Goal: Task Accomplishment & Management: Manage account settings

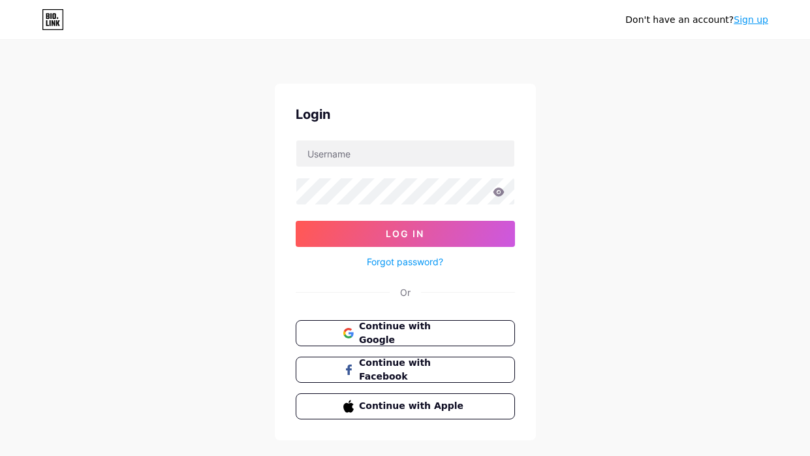
click at [418, 325] on button "Continue with Google" at bounding box center [405, 333] width 219 height 26
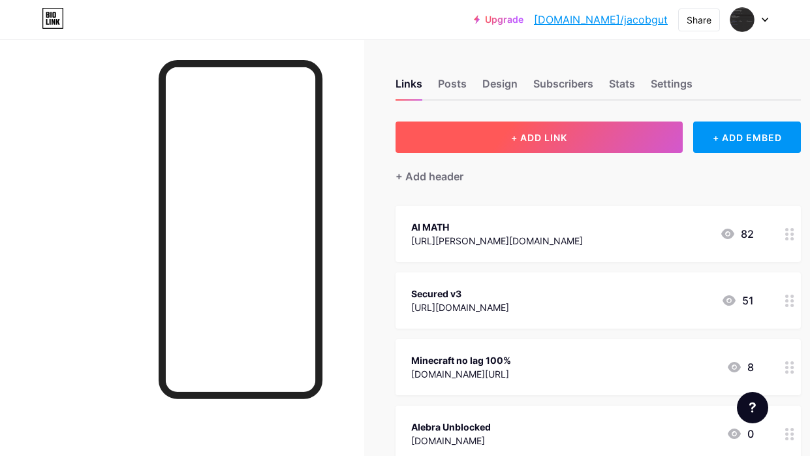
click at [486, 146] on button "+ ADD LINK" at bounding box center [539, 136] width 287 height 31
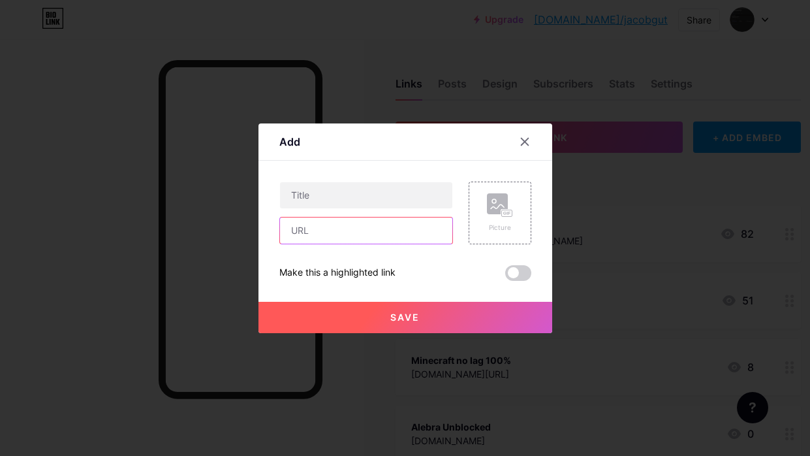
click at [343, 236] on input "text" at bounding box center [366, 230] width 172 height 26
type input "[DOMAIN_NAME][URL]"
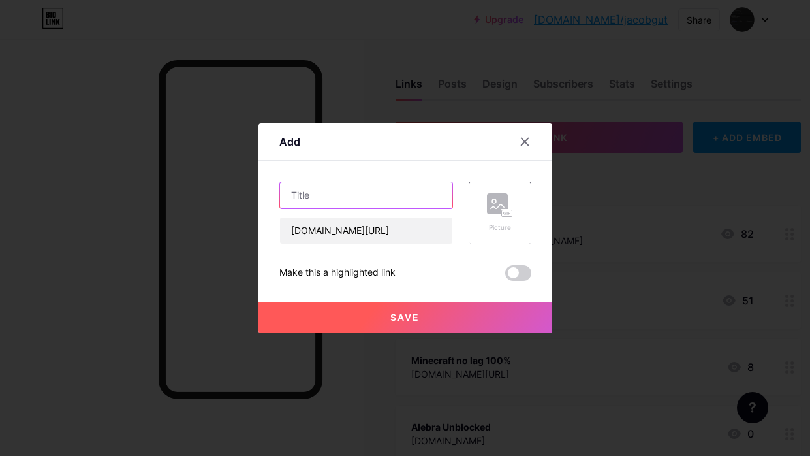
click at [309, 199] on input "text" at bounding box center [366, 195] width 172 height 26
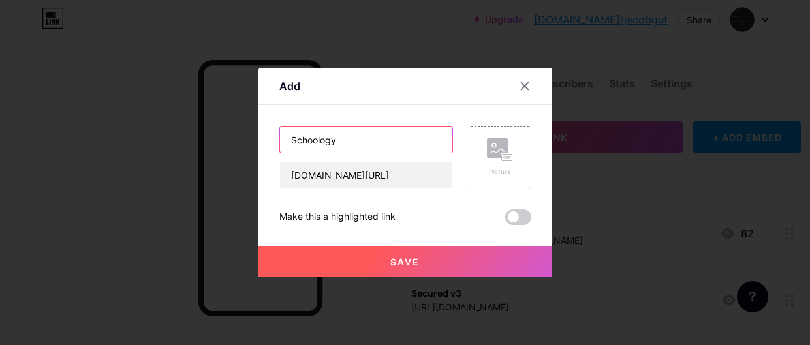
type input "Schoology"
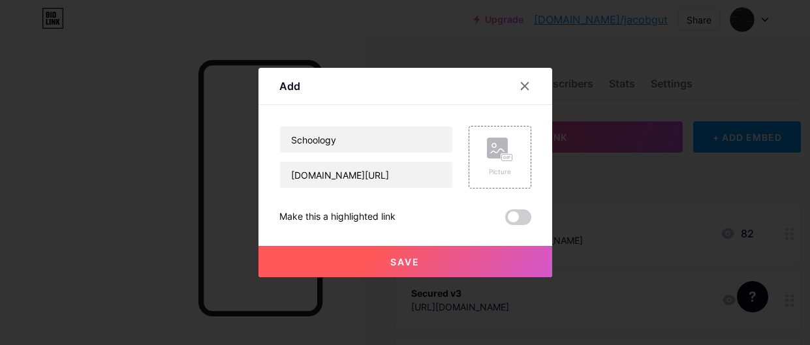
click at [308, 237] on div "Save" at bounding box center [406, 251] width 294 height 52
click at [325, 264] on button "Save" at bounding box center [406, 261] width 294 height 31
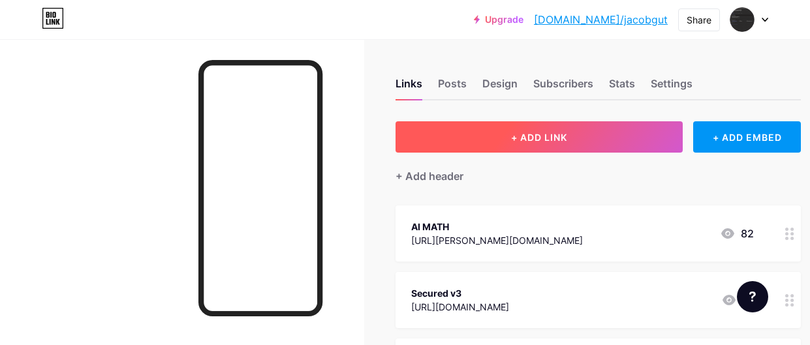
click at [404, 138] on button "+ ADD LINK" at bounding box center [539, 136] width 287 height 31
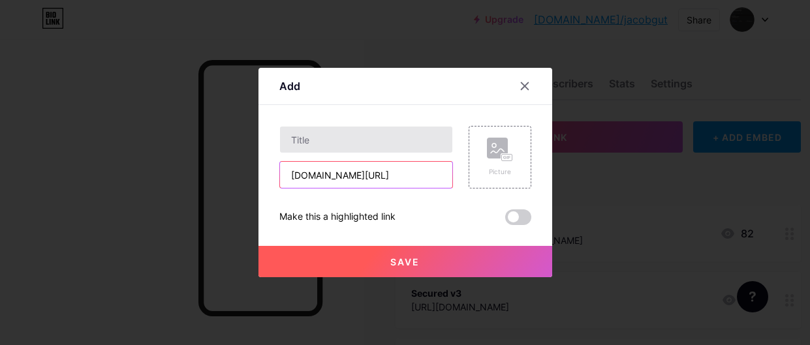
type input "[DOMAIN_NAME][URL]"
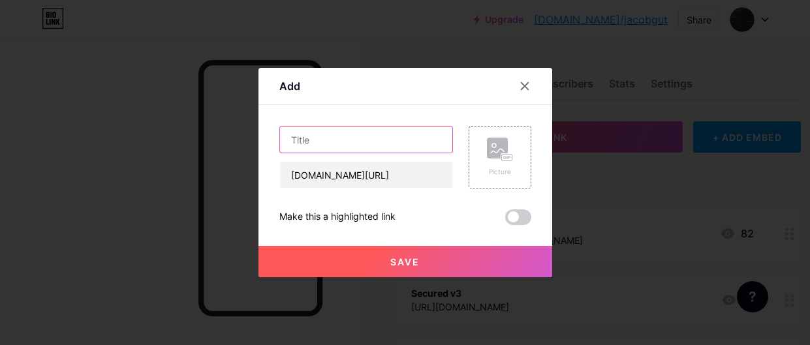
click at [345, 144] on input "text" at bounding box center [366, 140] width 172 height 26
type input "freeznova"
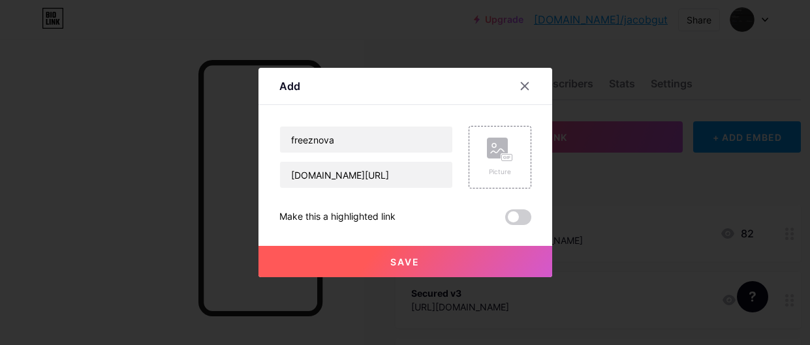
click at [321, 263] on button "Save" at bounding box center [406, 261] width 294 height 31
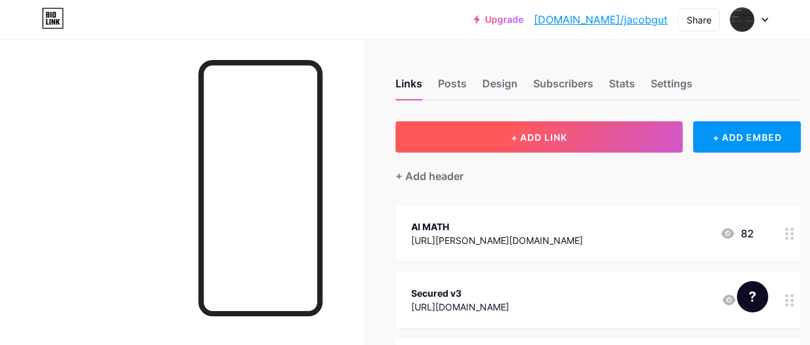
click at [435, 136] on button "+ ADD LINK" at bounding box center [539, 136] width 287 height 31
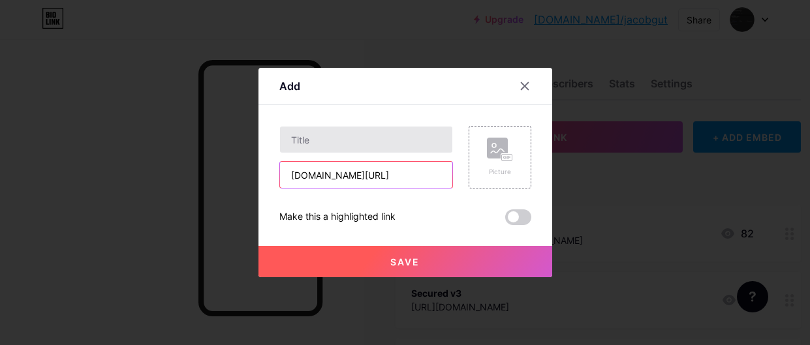
type input "[DOMAIN_NAME][URL]"
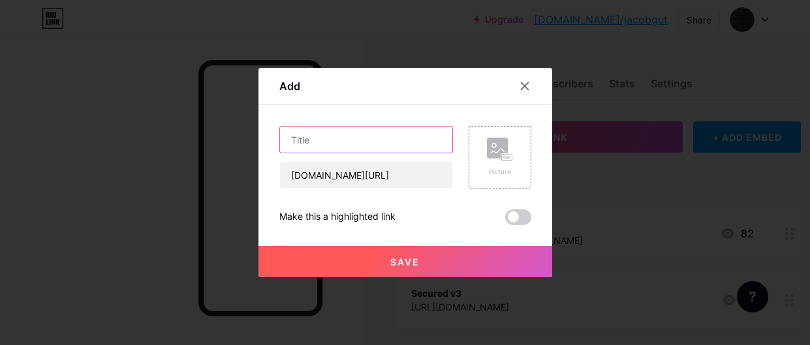
click at [308, 141] on input "text" at bounding box center [366, 140] width 172 height 26
type input "cat mario"
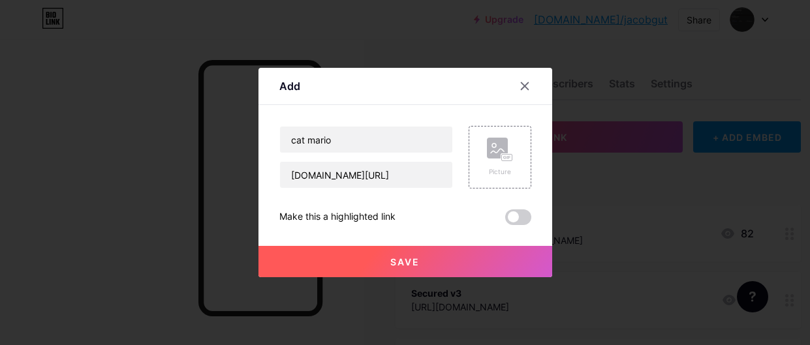
click at [479, 268] on button "Save" at bounding box center [406, 261] width 294 height 31
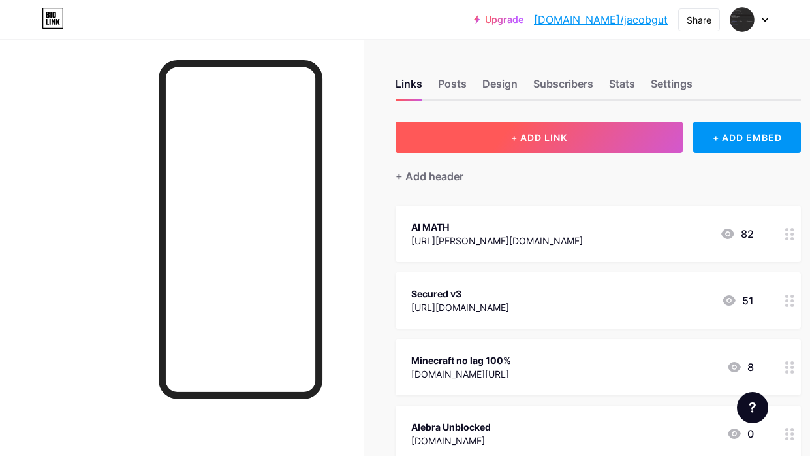
click at [531, 132] on span "+ ADD LINK" at bounding box center [539, 137] width 56 height 11
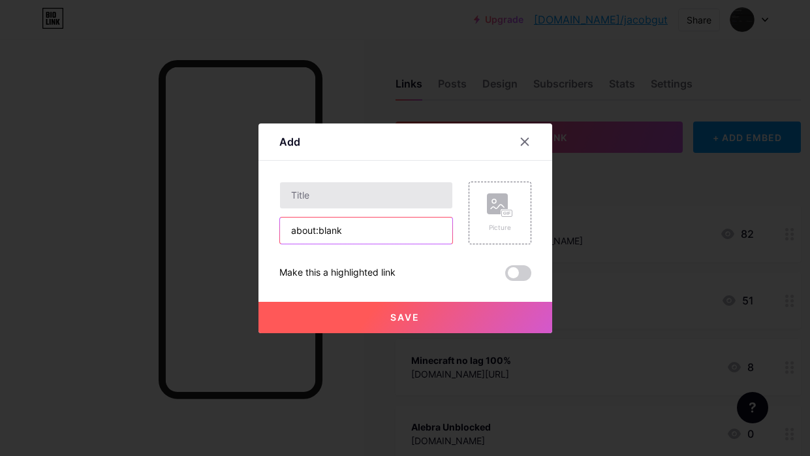
type input "about:blank"
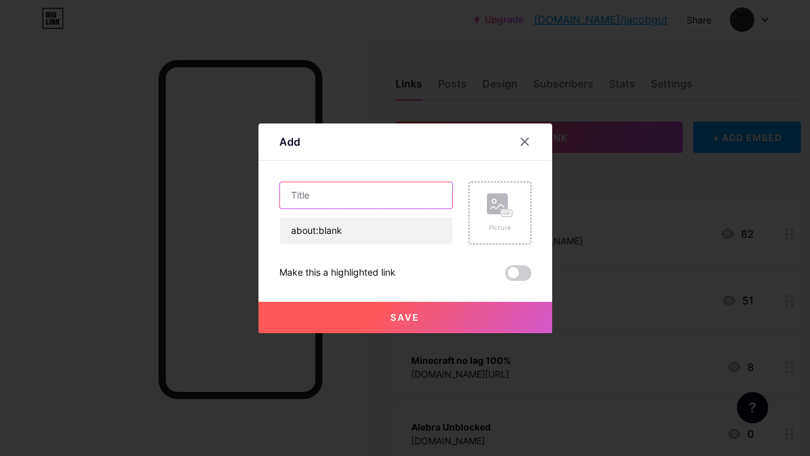
click at [303, 196] on input "text" at bounding box center [366, 195] width 172 height 26
type input "The Gaming Escape games"
click at [461, 308] on button "Save" at bounding box center [406, 317] width 294 height 31
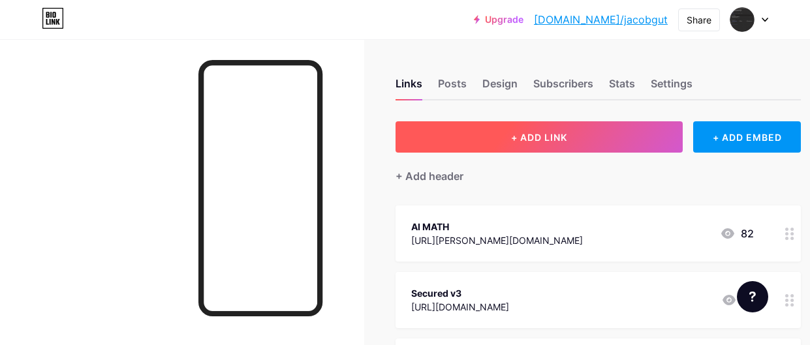
click at [479, 134] on button "+ ADD LINK" at bounding box center [539, 136] width 287 height 31
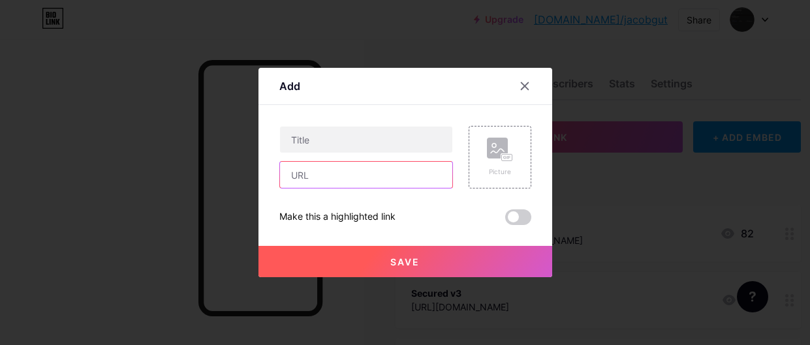
click at [296, 178] on input "text" at bounding box center [366, 175] width 172 height 26
click at [293, 178] on input "text" at bounding box center [366, 175] width 172 height 26
click at [294, 178] on input "text" at bounding box center [366, 175] width 172 height 26
click at [294, 170] on input "text" at bounding box center [366, 175] width 172 height 26
paste input "about:blank"
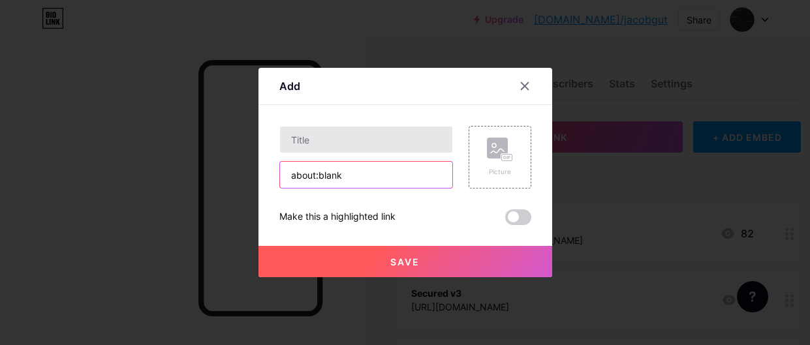
type input "about:blank"
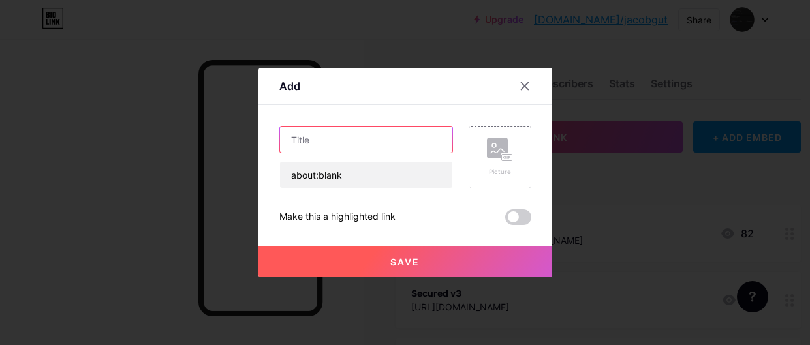
click at [296, 142] on input "text" at bounding box center [366, 140] width 172 height 26
type input "movies free"
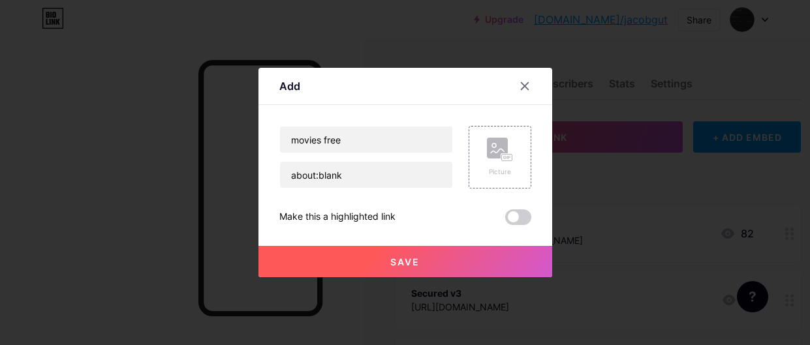
click at [284, 276] on button "Save" at bounding box center [406, 261] width 294 height 31
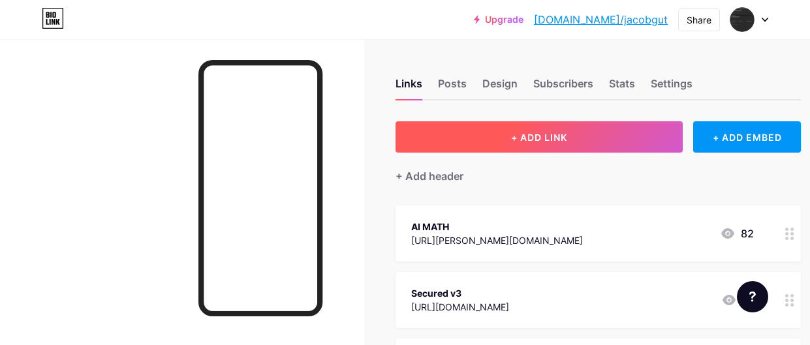
click at [582, 135] on button "+ ADD LINK" at bounding box center [539, 136] width 287 height 31
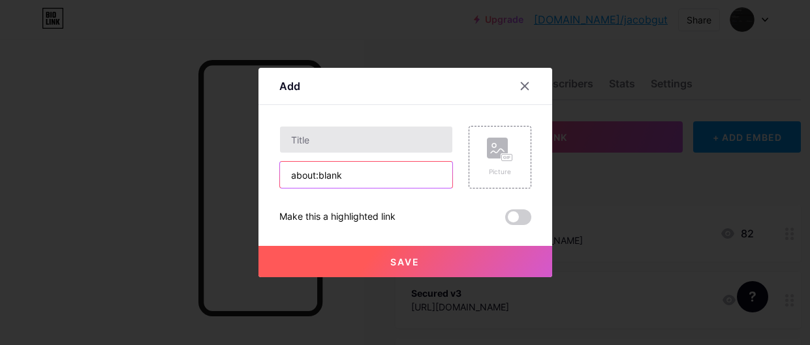
type input "about:blank"
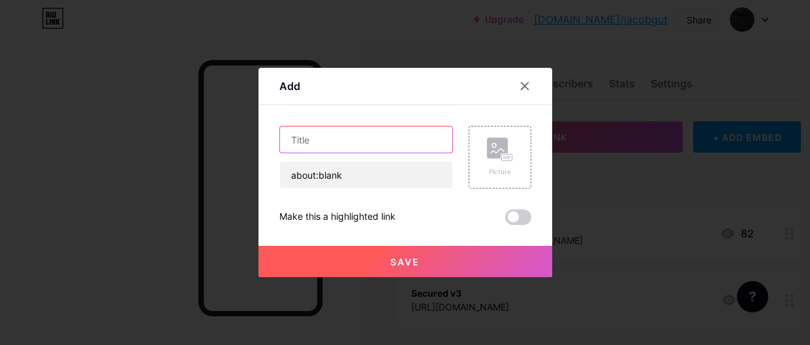
click at [360, 150] on input "text" at bounding box center [366, 140] width 172 height 26
type input "granny"
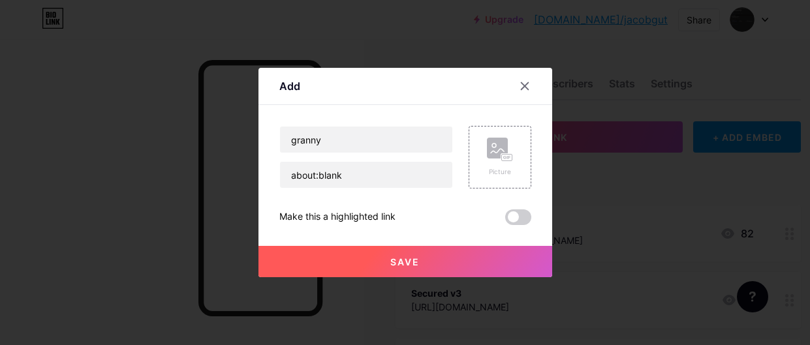
click at [466, 263] on button "Save" at bounding box center [406, 261] width 294 height 31
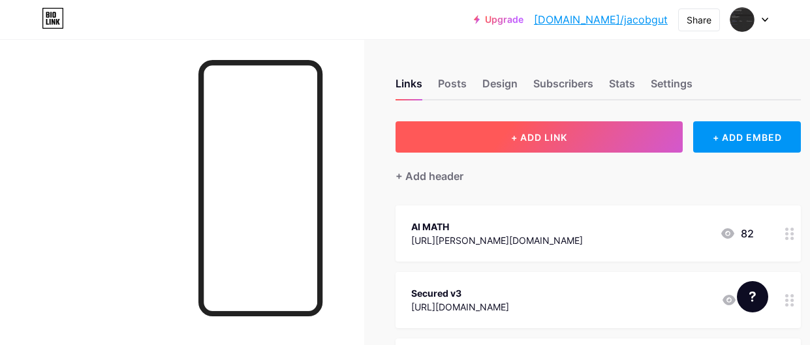
click at [475, 142] on button "+ ADD LINK" at bounding box center [539, 136] width 287 height 31
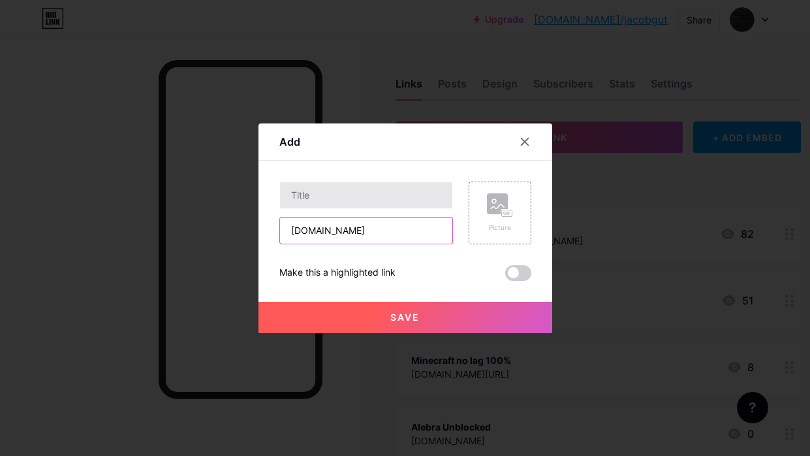
type input "[DOMAIN_NAME]"
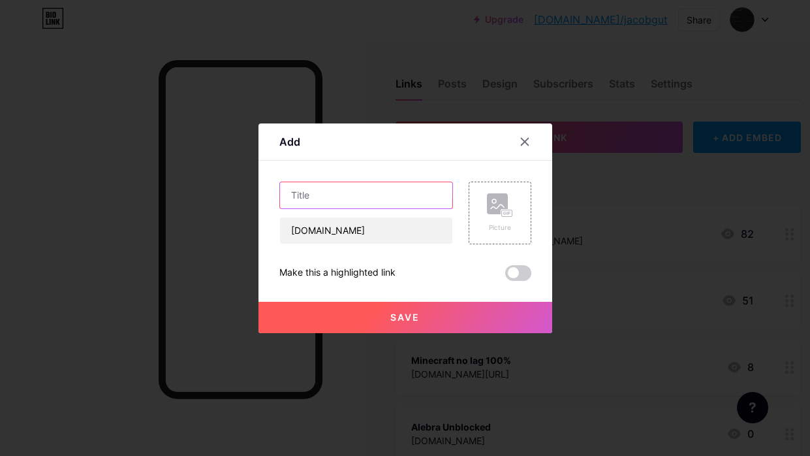
click at [317, 183] on input "text" at bounding box center [366, 195] width 172 height 26
type input "obsidiansunblocked"
click at [496, 336] on div at bounding box center [405, 228] width 810 height 456
